Goal: Task Accomplishment & Management: Use online tool/utility

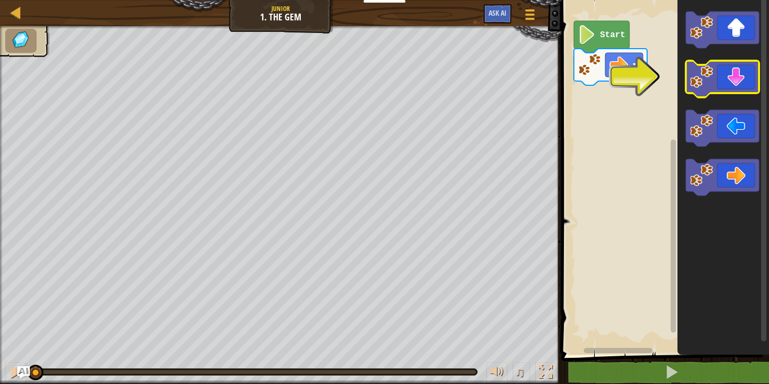
click at [726, 70] on icon "Blockly Workspace" at bounding box center [722, 79] width 73 height 37
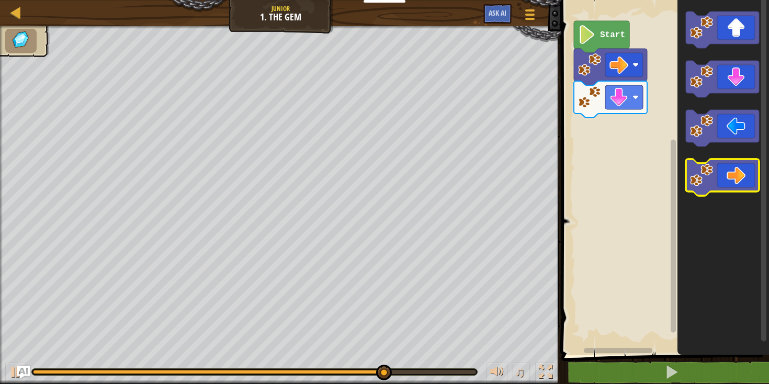
click at [735, 186] on icon "Blockly Workspace" at bounding box center [722, 177] width 73 height 37
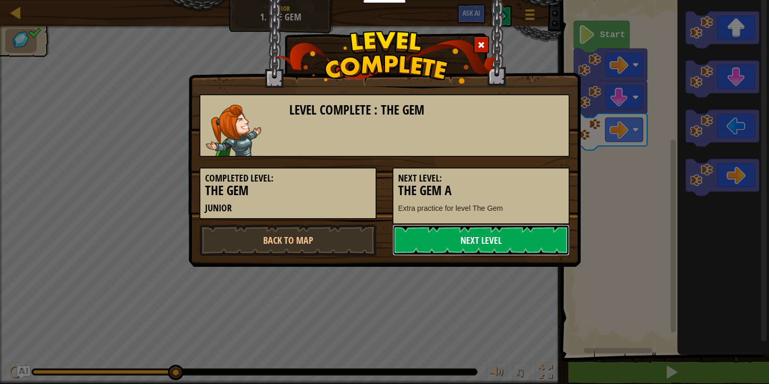
click at [490, 242] on link "Next Level" at bounding box center [480, 240] width 177 height 31
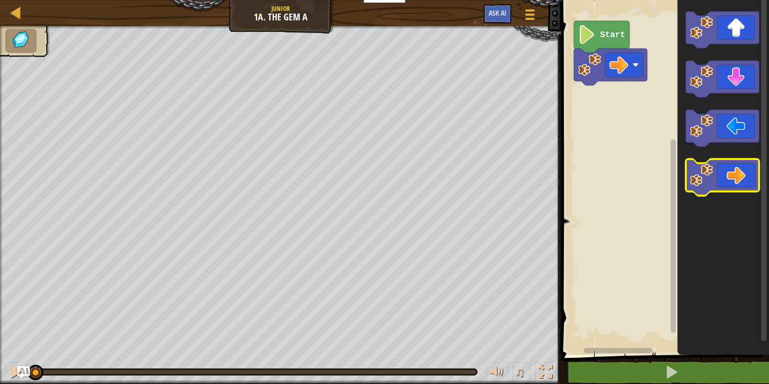
click at [735, 185] on icon "Blockly Workspace" at bounding box center [722, 177] width 73 height 37
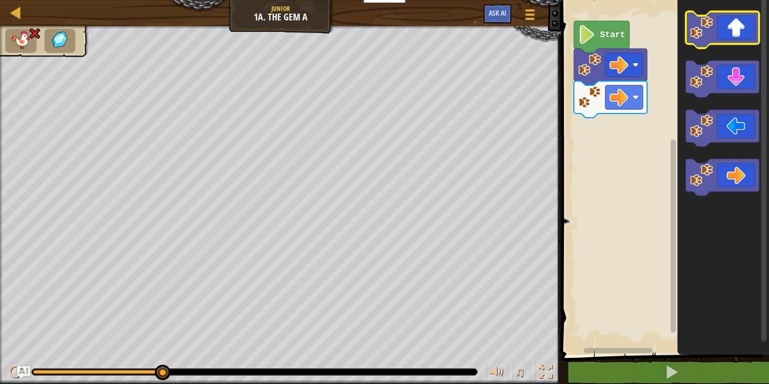
click at [733, 25] on icon "Blockly Workspace" at bounding box center [722, 30] width 73 height 37
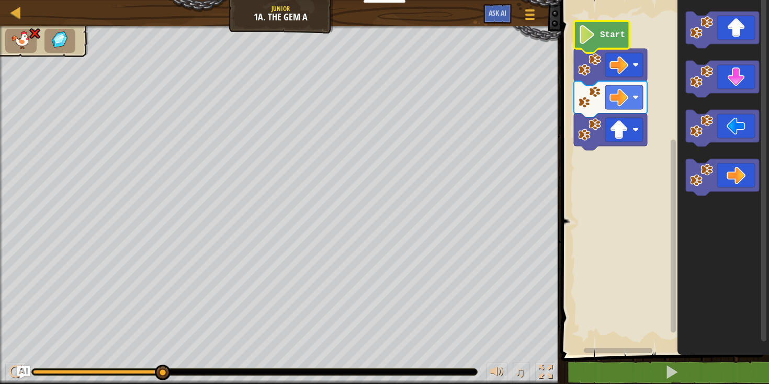
click at [590, 37] on image "Blockly Workspace" at bounding box center [587, 34] width 18 height 19
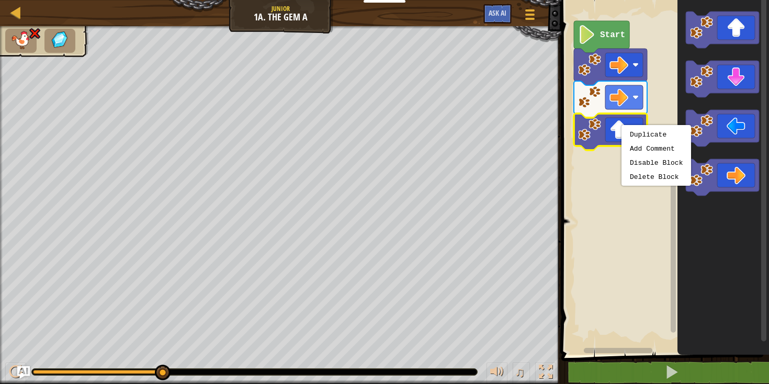
click at [592, 153] on rect "Blockly Workspace" at bounding box center [663, 175] width 211 height 360
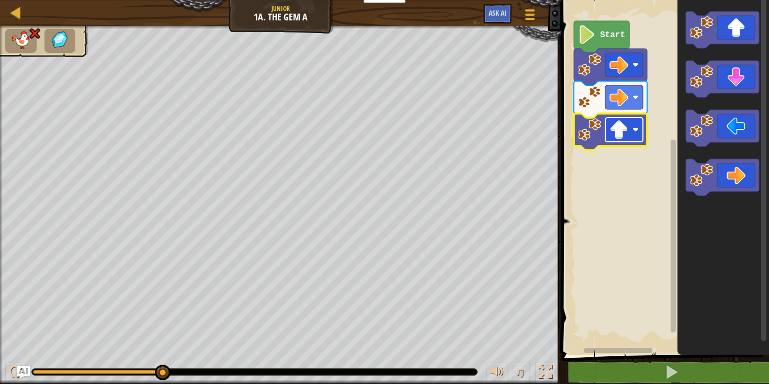
click at [613, 140] on rect "Blockly Workspace" at bounding box center [624, 130] width 38 height 24
click at [513, 0] on div "Courses Junior 1a. The Gem A Game Menu Ask AI" at bounding box center [281, 13] width 562 height 26
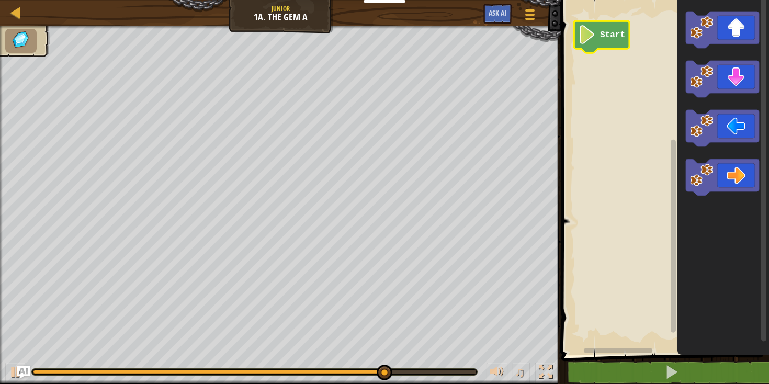
click at [618, 42] on icon "Blockly Workspace" at bounding box center [601, 37] width 55 height 32
click at [726, 32] on icon "Blockly Workspace" at bounding box center [722, 30] width 73 height 37
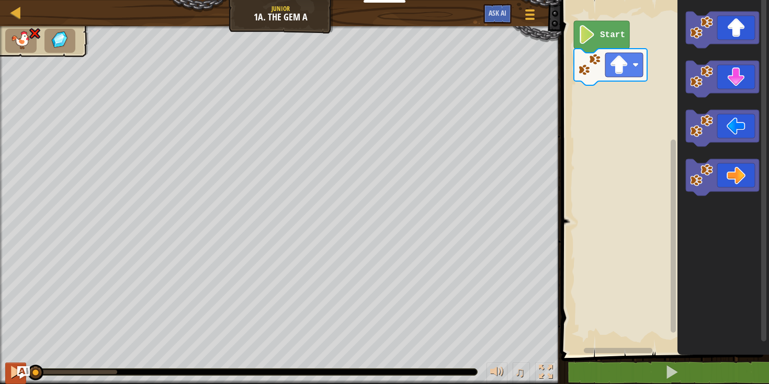
drag, startPoint x: 118, startPoint y: 371, endPoint x: 8, endPoint y: 376, distance: 110.0
click at [1, 382] on div "♫" at bounding box center [281, 369] width 562 height 31
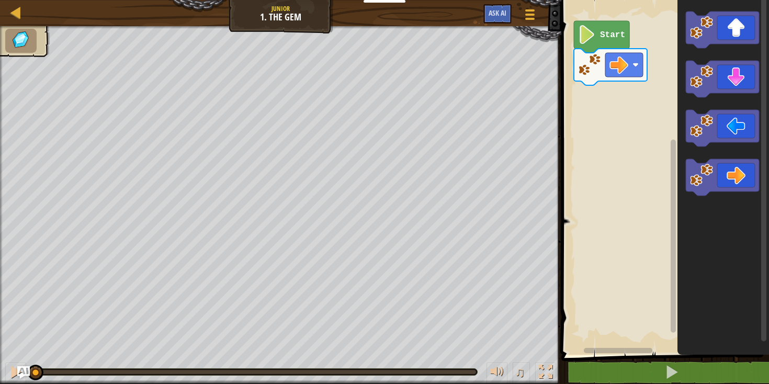
click at [600, 31] on icon "Blockly Workspace" at bounding box center [601, 37] width 55 height 32
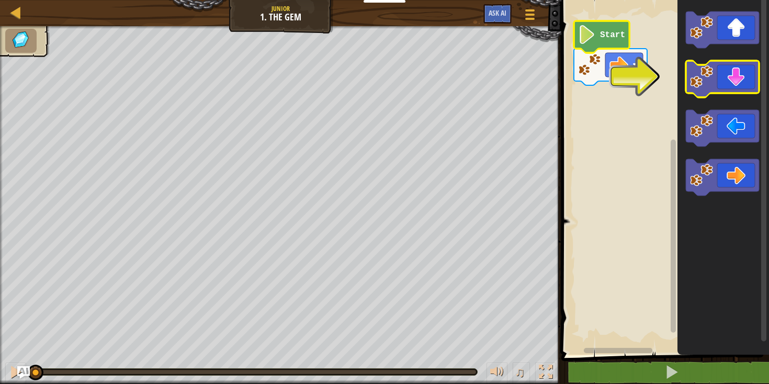
click at [737, 87] on icon "Blockly Workspace" at bounding box center [722, 79] width 73 height 37
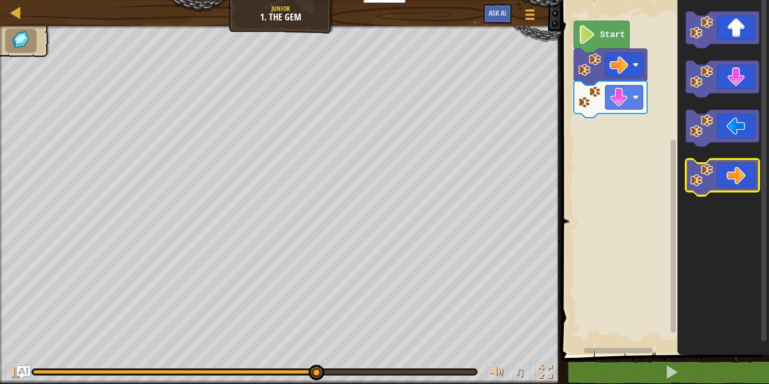
click at [728, 177] on icon "Blockly Workspace" at bounding box center [722, 177] width 73 height 37
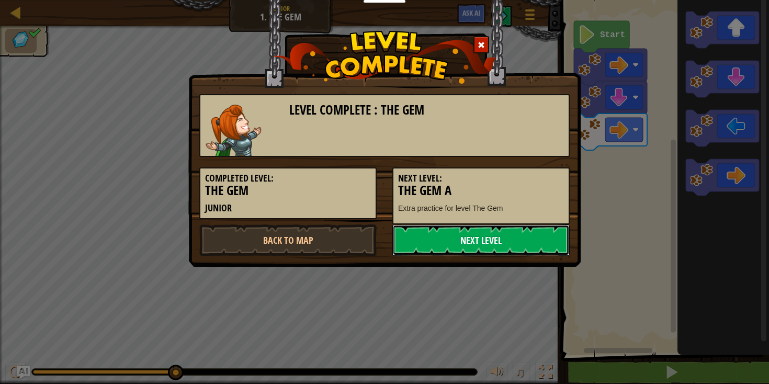
click at [484, 241] on link "Next Level" at bounding box center [480, 240] width 177 height 31
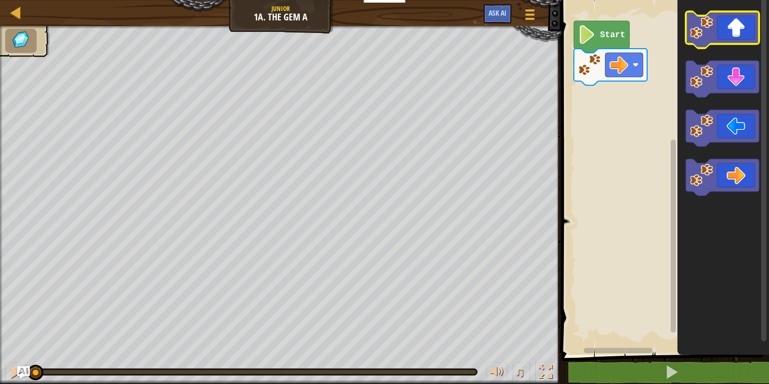
click at [728, 29] on icon "Blockly Workspace" at bounding box center [722, 30] width 73 height 37
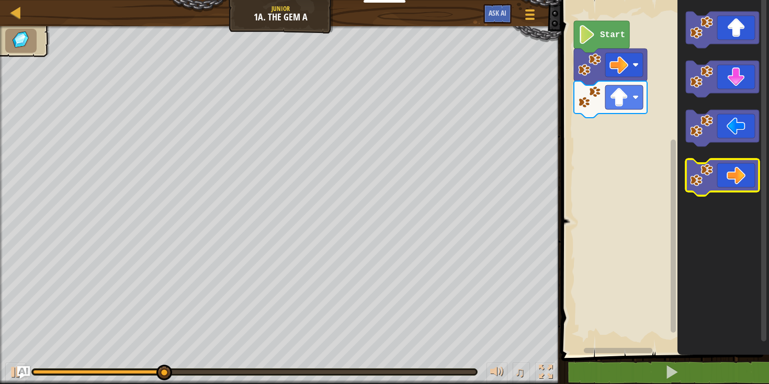
click at [749, 183] on icon "Blockly Workspace" at bounding box center [722, 177] width 73 height 37
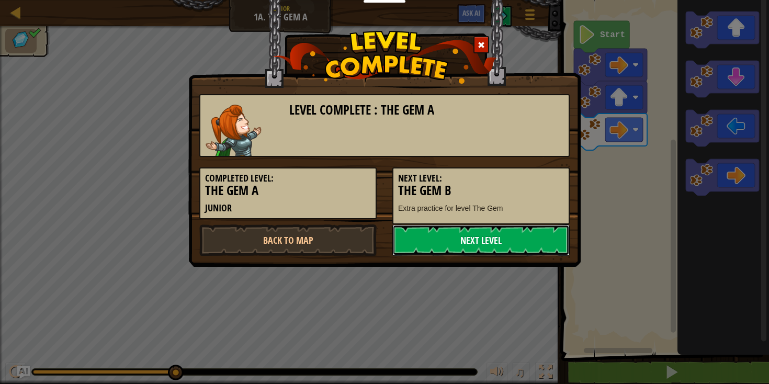
click at [498, 242] on link "Next Level" at bounding box center [480, 240] width 177 height 31
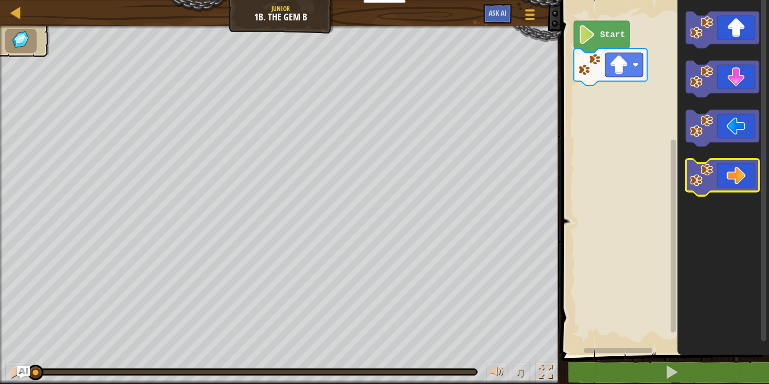
click at [729, 178] on icon "Blockly Workspace" at bounding box center [722, 177] width 73 height 37
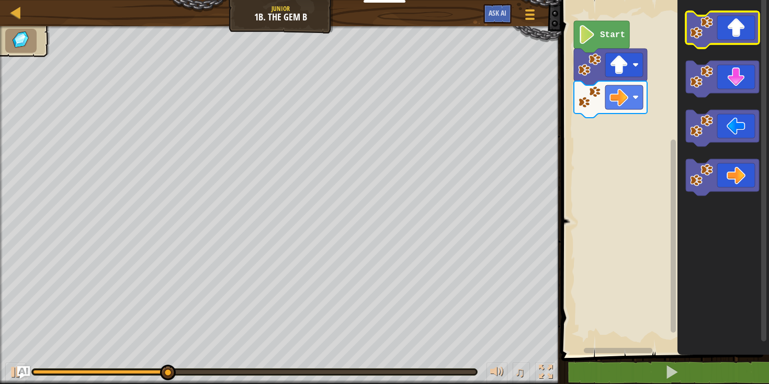
click at [735, 17] on icon "Blockly Workspace" at bounding box center [722, 30] width 73 height 37
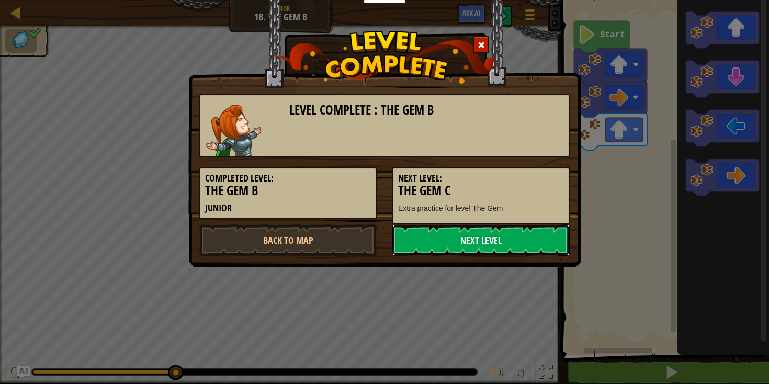
click at [455, 241] on link "Next Level" at bounding box center [480, 240] width 177 height 31
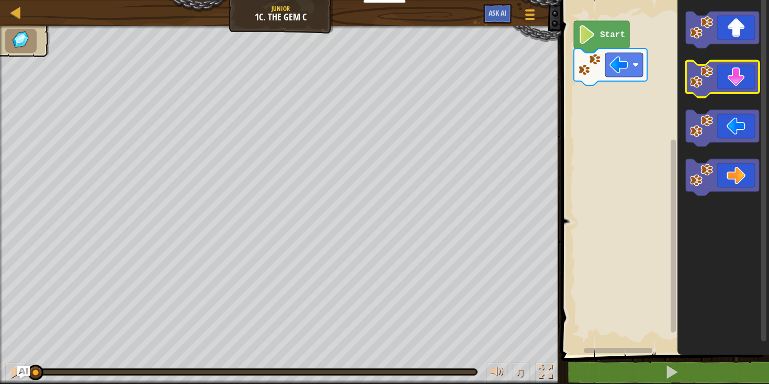
click at [710, 72] on image "Blockly Workspace" at bounding box center [701, 76] width 23 height 23
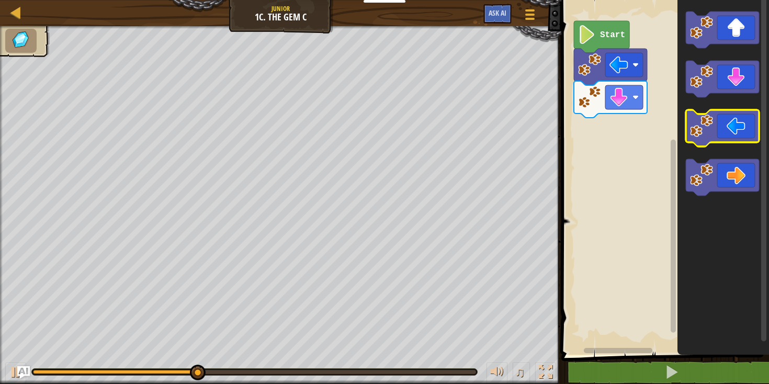
click at [715, 131] on icon "Blockly Workspace" at bounding box center [722, 128] width 73 height 37
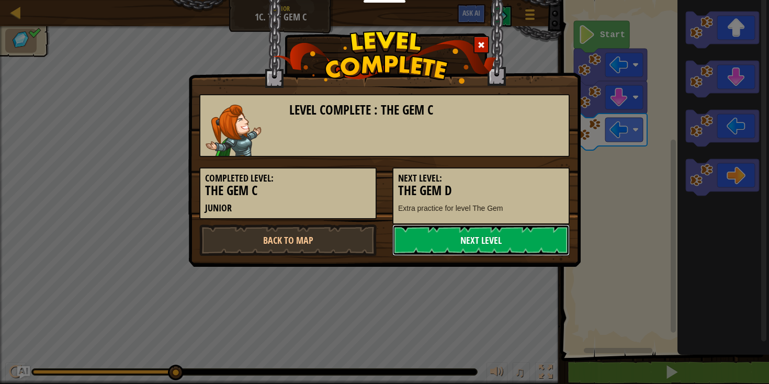
click at [479, 243] on link "Next Level" at bounding box center [480, 240] width 177 height 31
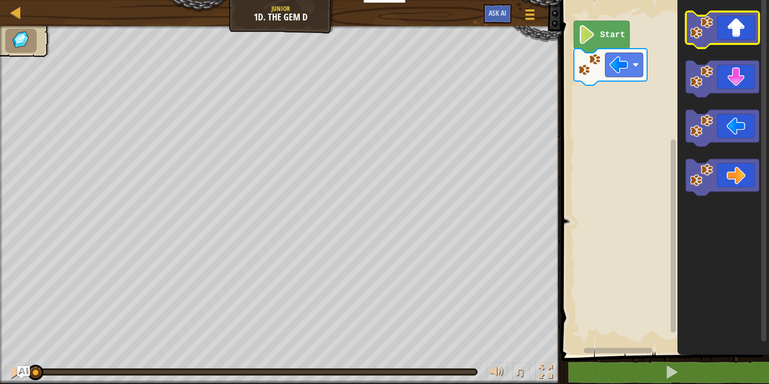
click at [716, 35] on icon "Blockly Workspace" at bounding box center [722, 30] width 73 height 37
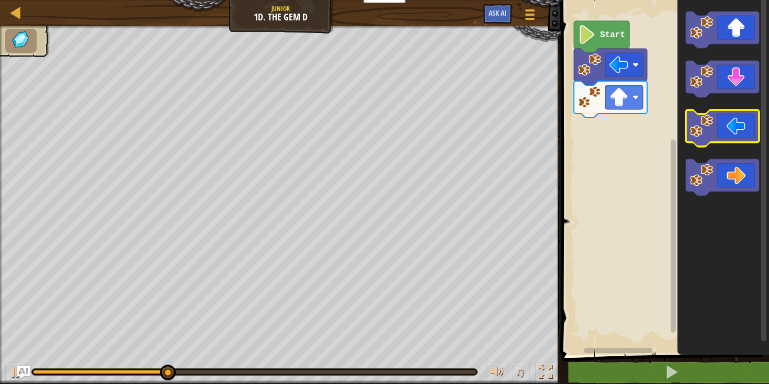
click at [730, 142] on icon "Blockly Workspace" at bounding box center [722, 128] width 73 height 37
click at [731, 128] on icon "Blockly Workspace" at bounding box center [722, 128] width 73 height 37
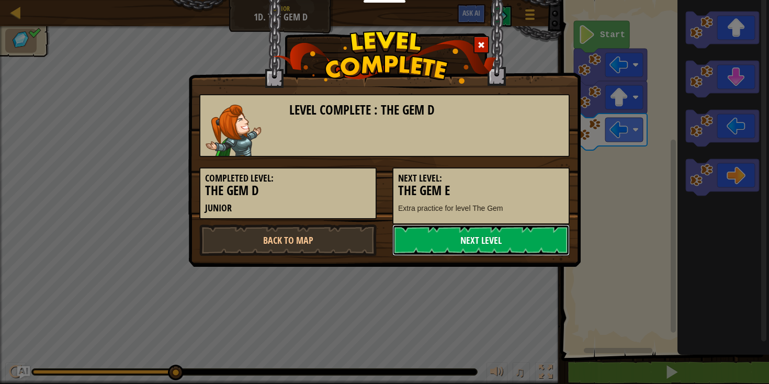
click at [477, 235] on link "Next Level" at bounding box center [480, 240] width 177 height 31
